Goal: Task Accomplishment & Management: Manage account settings

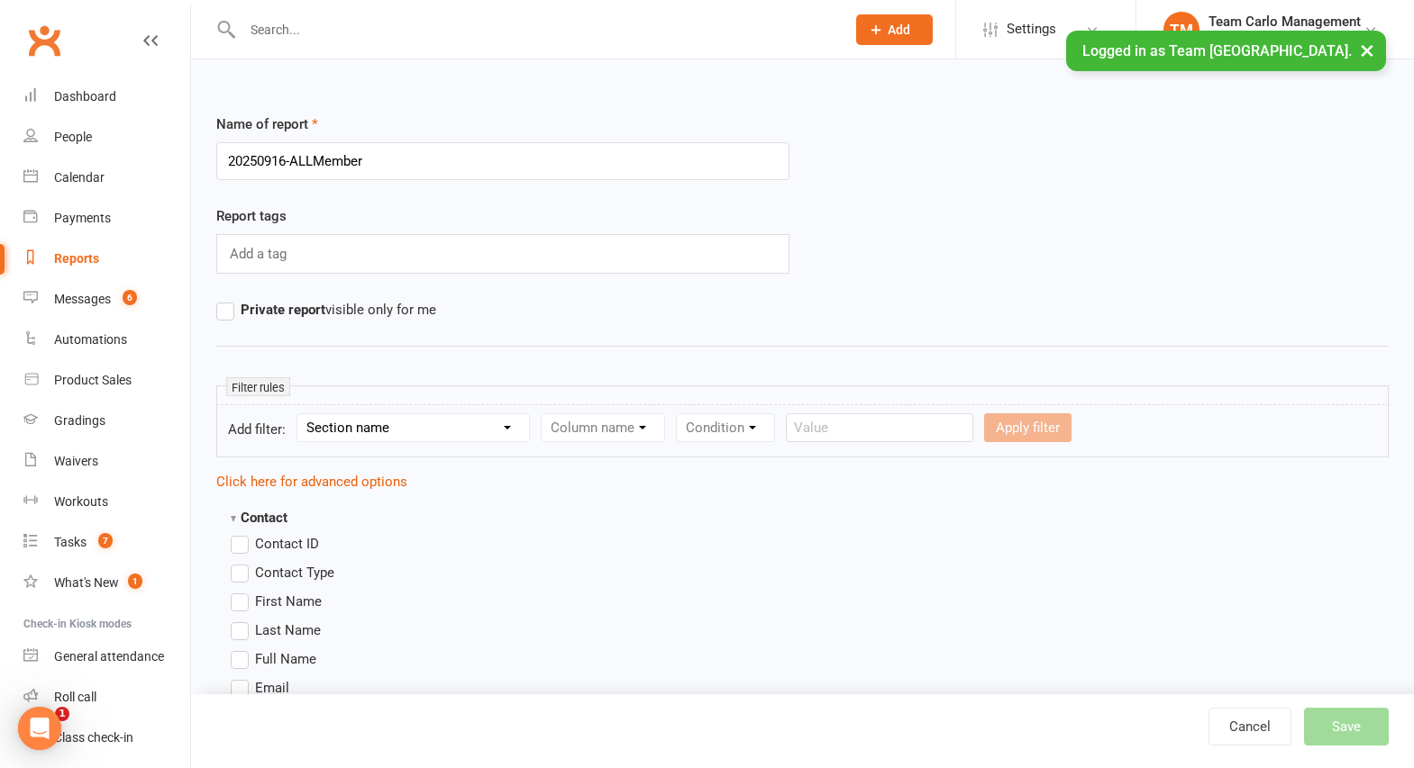
type input "20250916-ALLMembers"
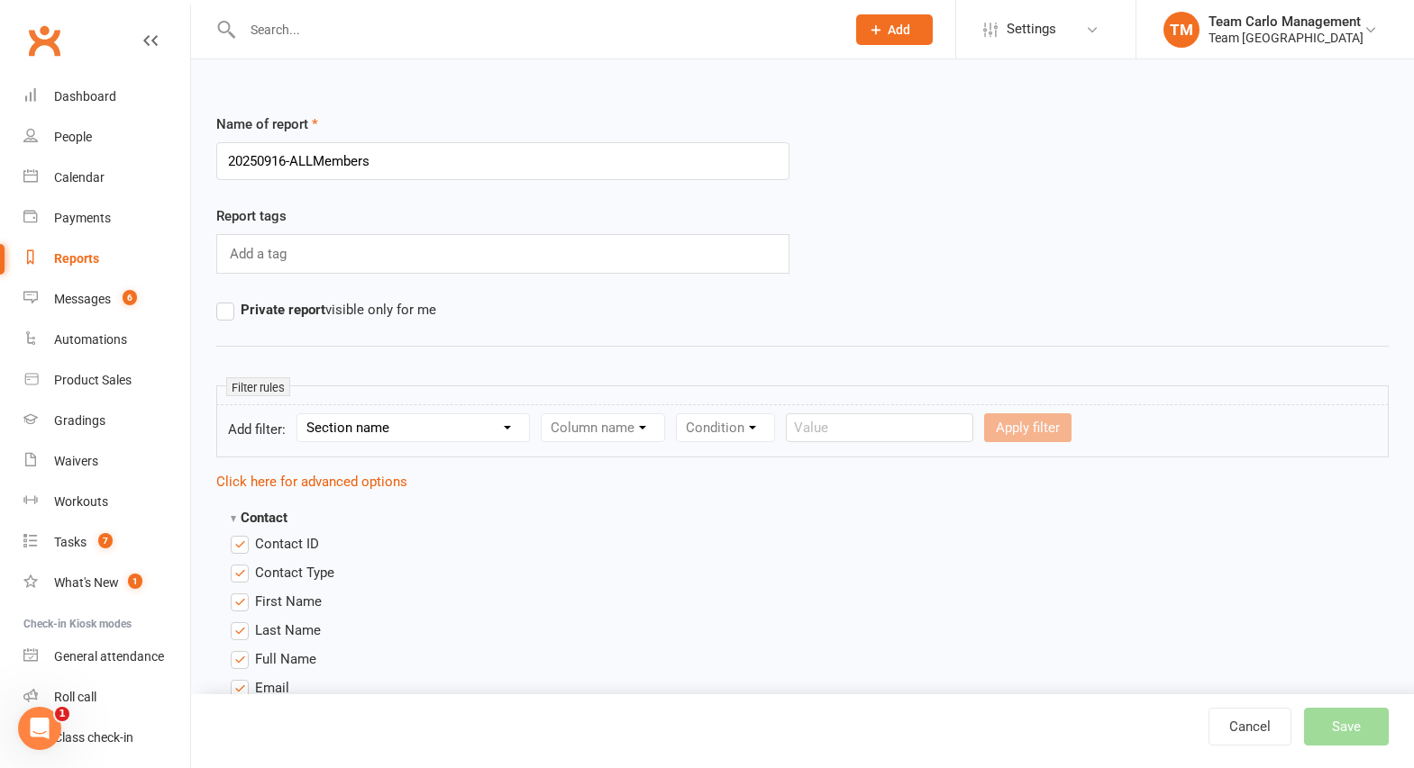
scroll to position [1917, 0]
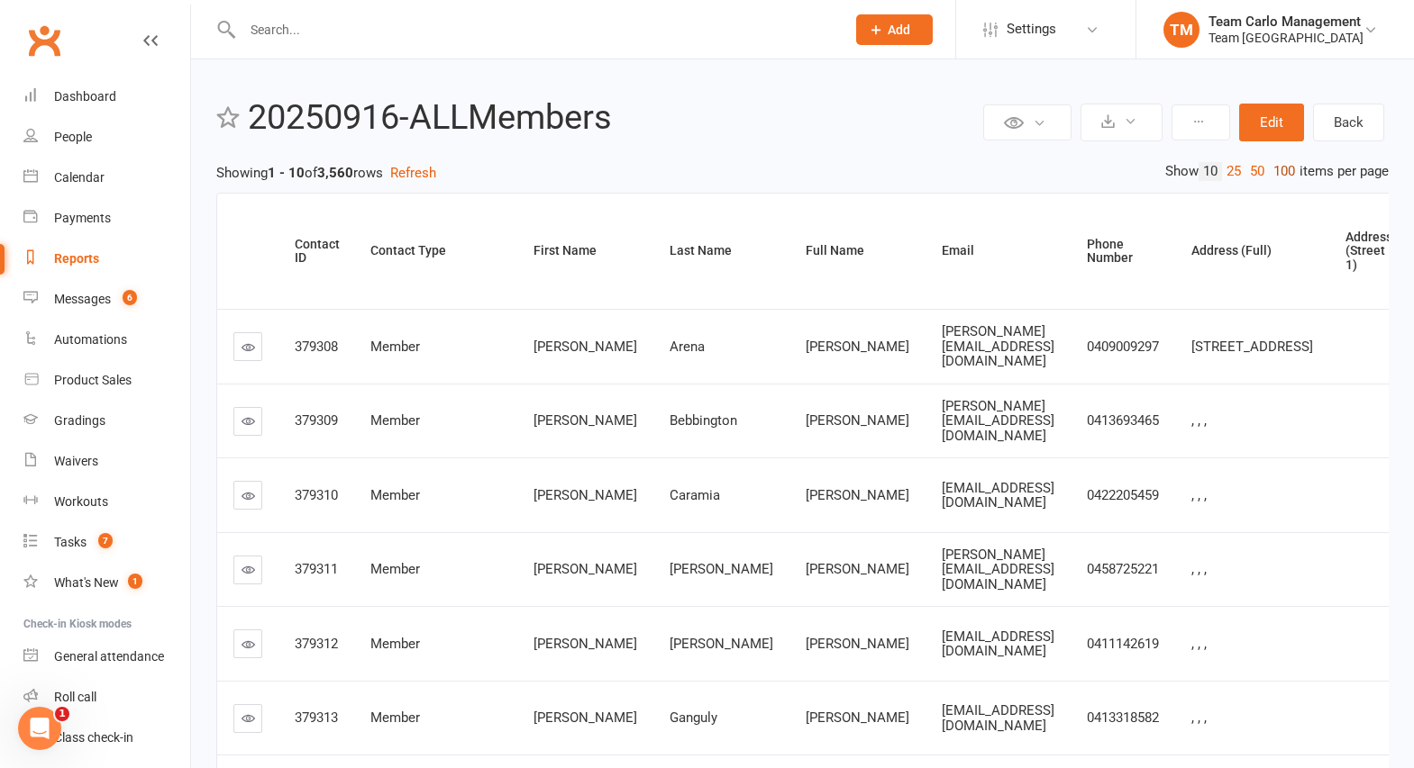
click at [1279, 171] on link "100" at bounding box center [1283, 171] width 31 height 19
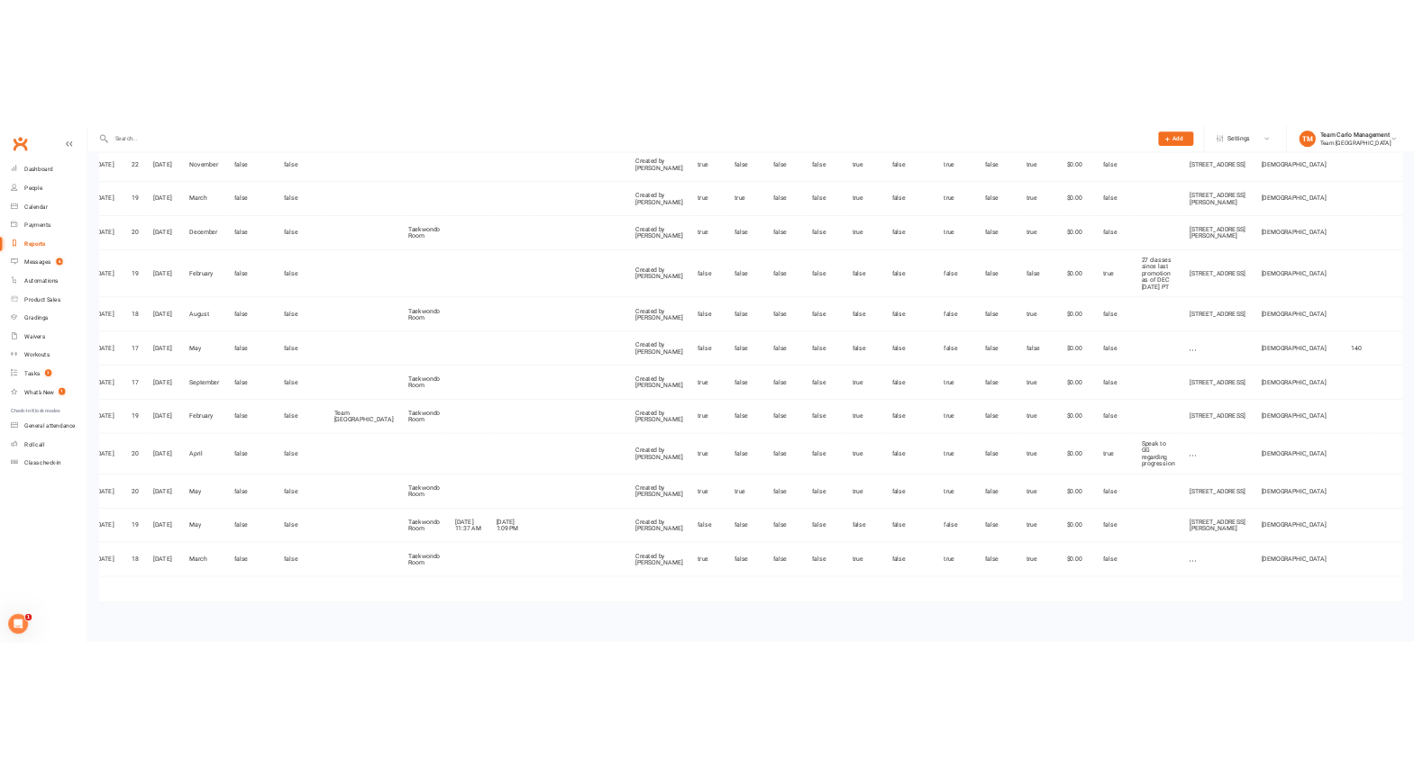
scroll to position [0, 2890]
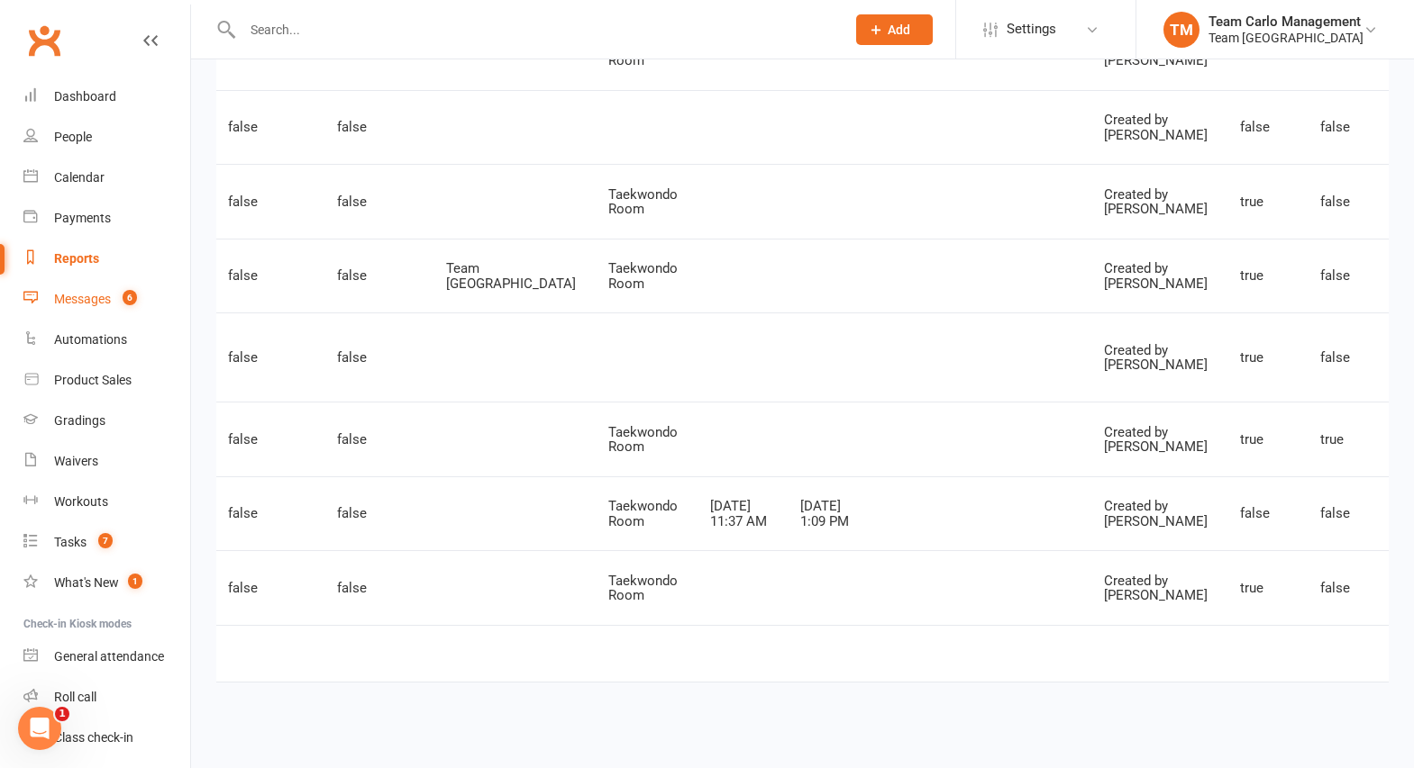
click at [90, 304] on div "Messages" at bounding box center [82, 299] width 57 height 14
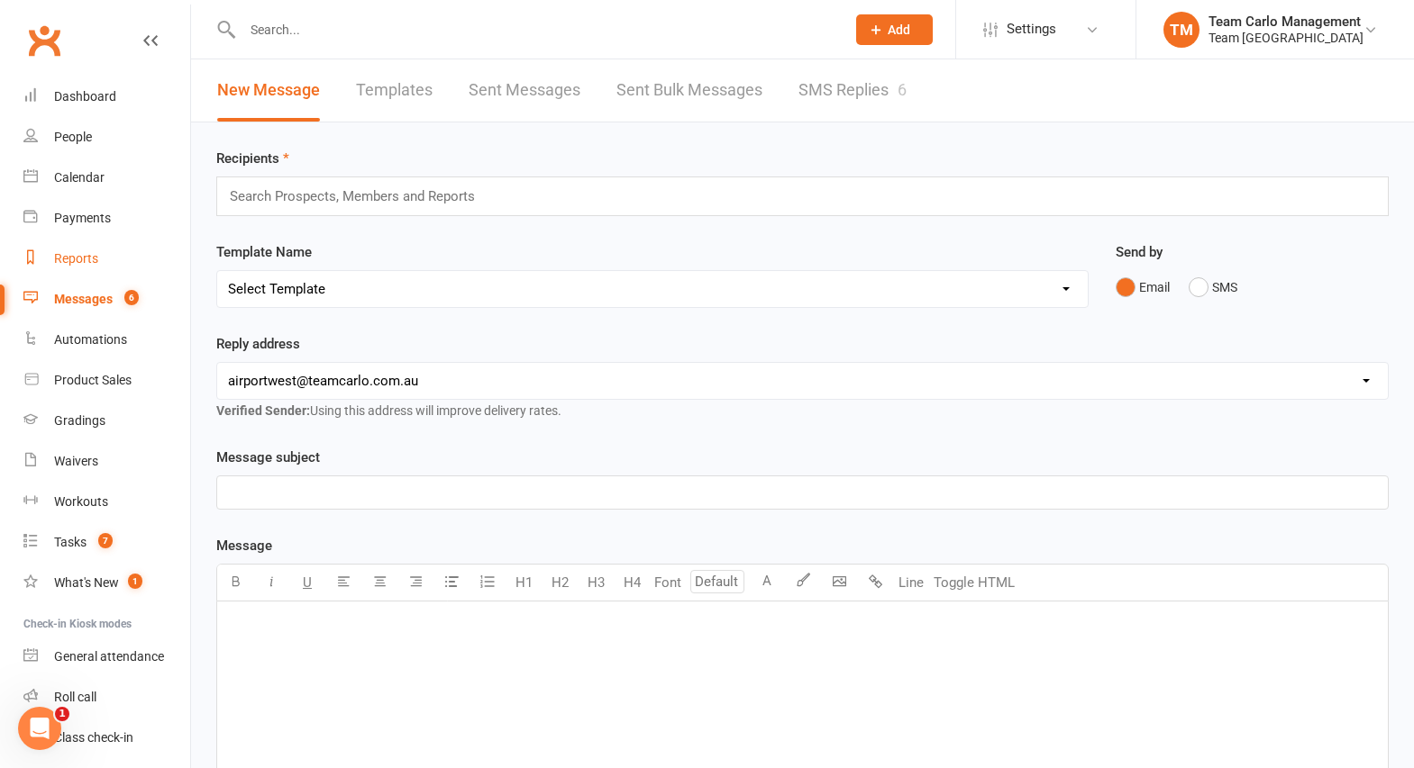
click at [77, 250] on link "Reports" at bounding box center [106, 259] width 167 height 41
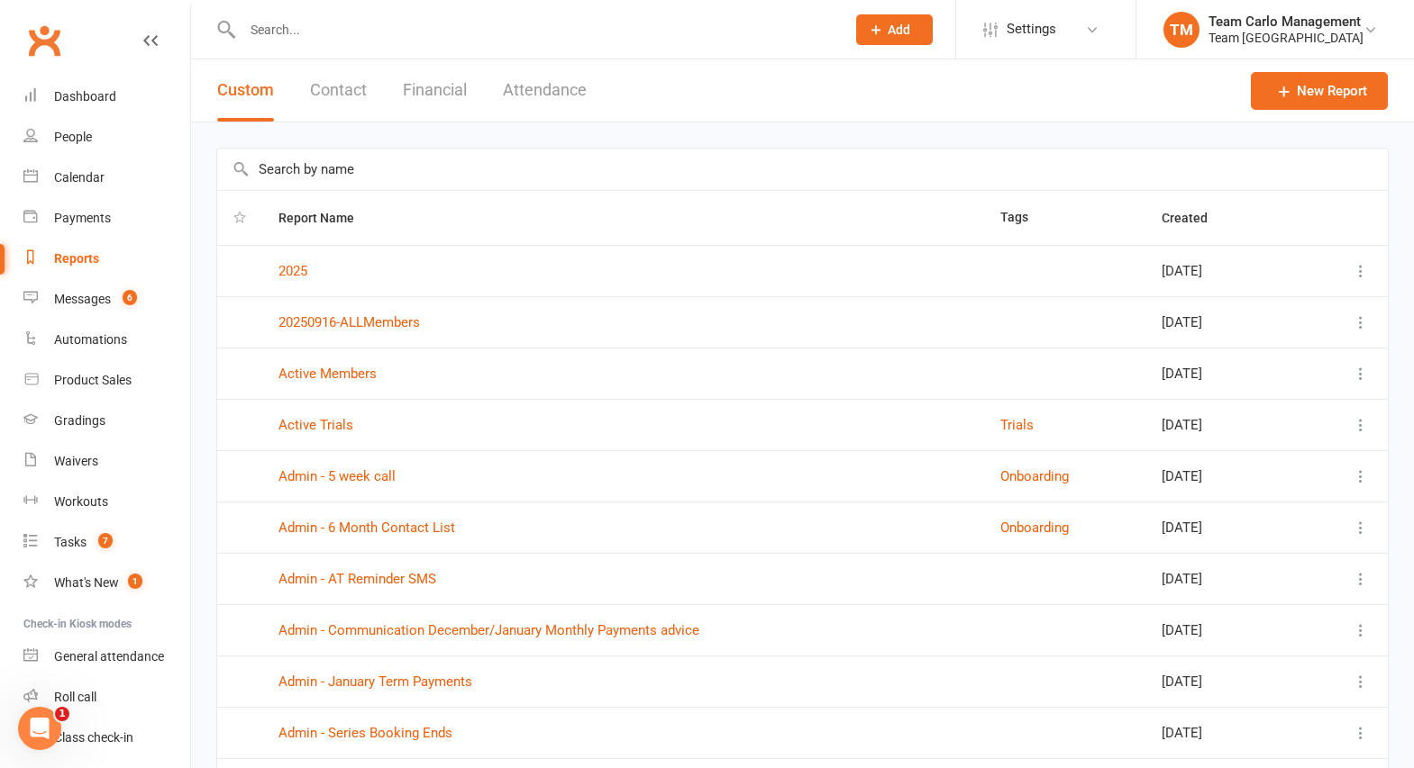
click at [1366, 325] on icon at bounding box center [1360, 323] width 18 height 18
click at [1297, 417] on link "Remove" at bounding box center [1267, 430] width 178 height 36
